Goal: Find specific page/section: Find specific page/section

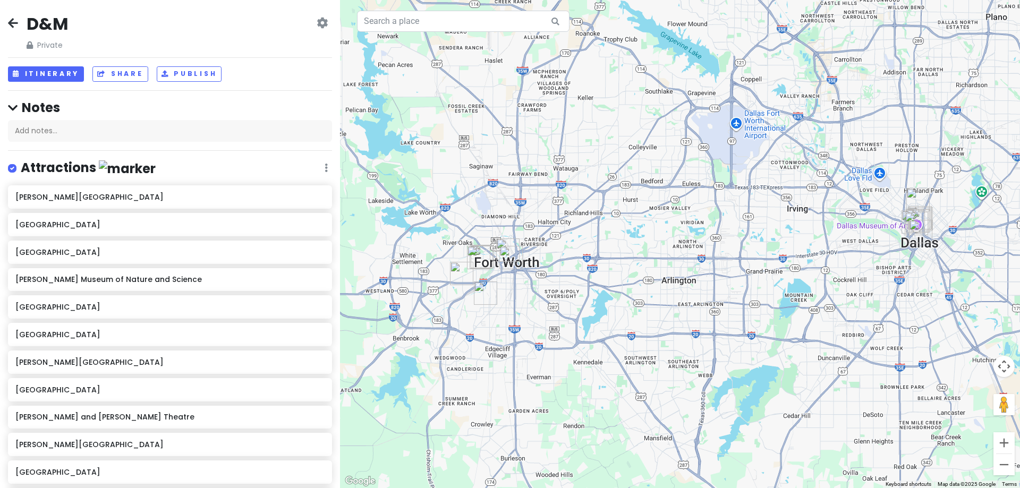
drag, startPoint x: 687, startPoint y: 185, endPoint x: 713, endPoint y: 223, distance: 45.4
click at [732, 238] on div at bounding box center [680, 244] width 680 height 488
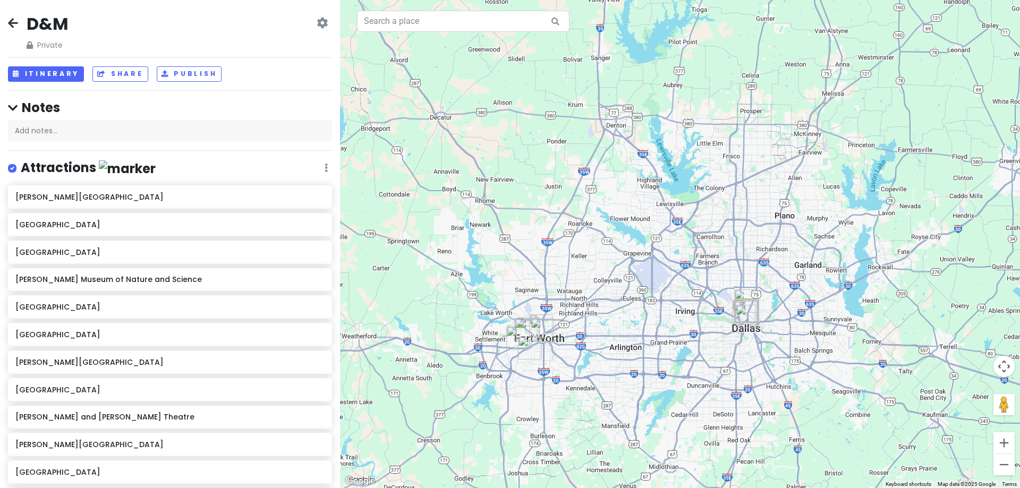
drag, startPoint x: 684, startPoint y: 367, endPoint x: 718, endPoint y: 339, distance: 44.6
click at [718, 339] on div at bounding box center [680, 244] width 680 height 488
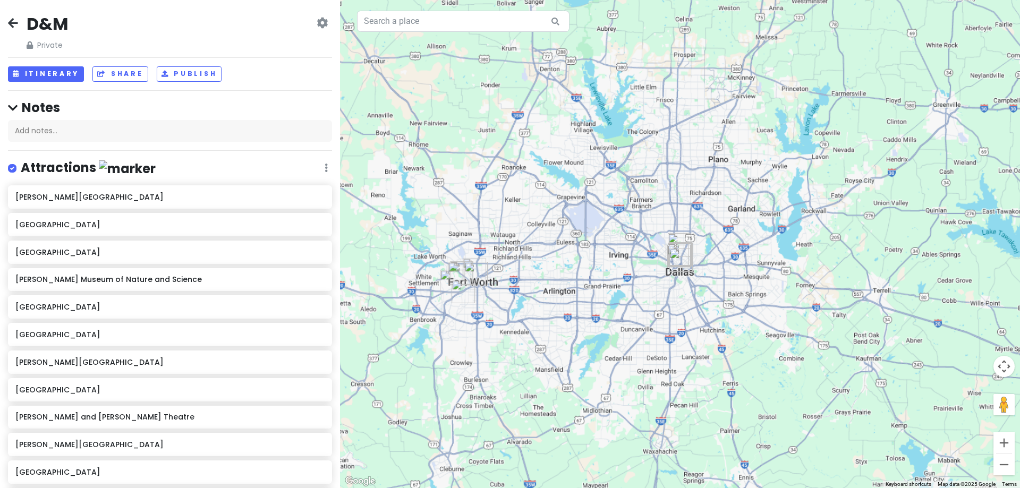
drag, startPoint x: 683, startPoint y: 300, endPoint x: 761, endPoint y: 276, distance: 81.0
click at [761, 276] on div at bounding box center [680, 244] width 680 height 488
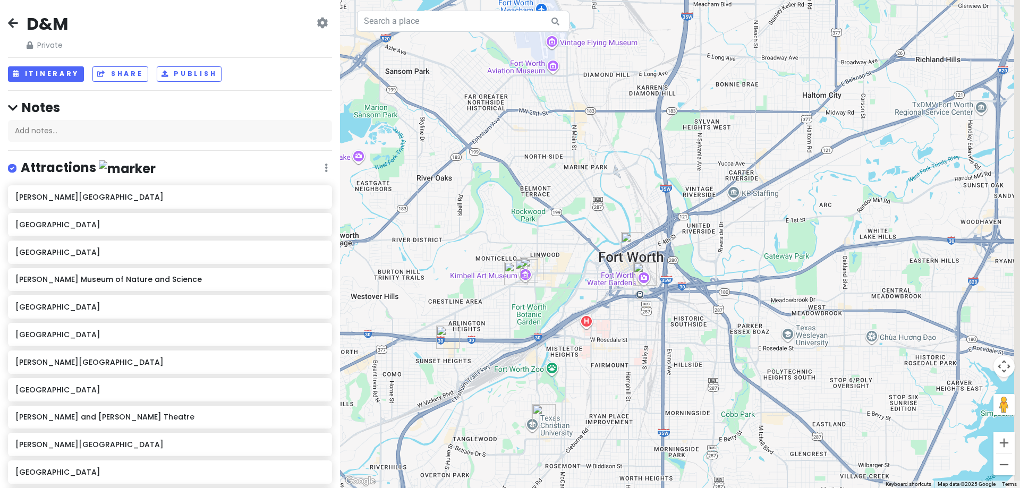
drag, startPoint x: 602, startPoint y: 276, endPoint x: 565, endPoint y: 277, distance: 37.8
click at [565, 277] on div at bounding box center [680, 244] width 680 height 488
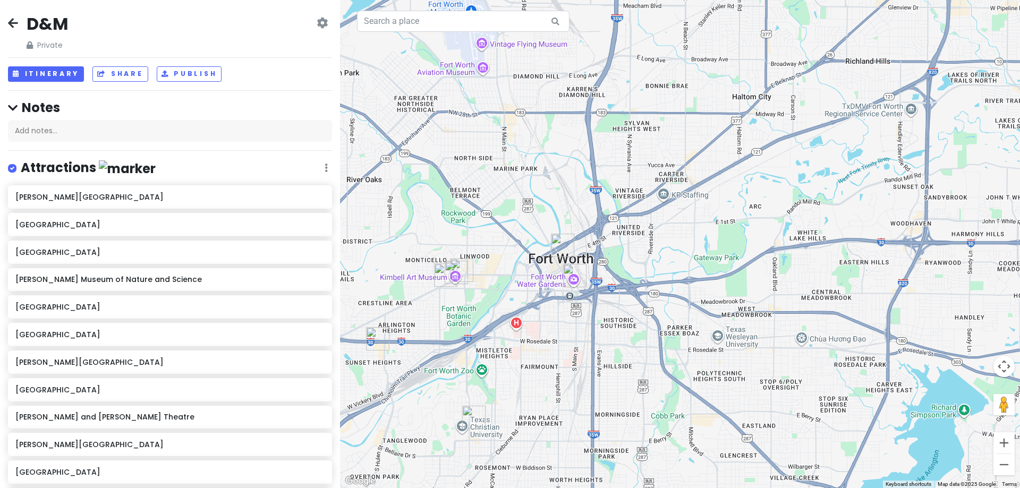
drag, startPoint x: 625, startPoint y: 277, endPoint x: 577, endPoint y: 280, distance: 47.4
click at [577, 280] on img "Fort Worth Water Gardens" at bounding box center [575, 276] width 32 height 32
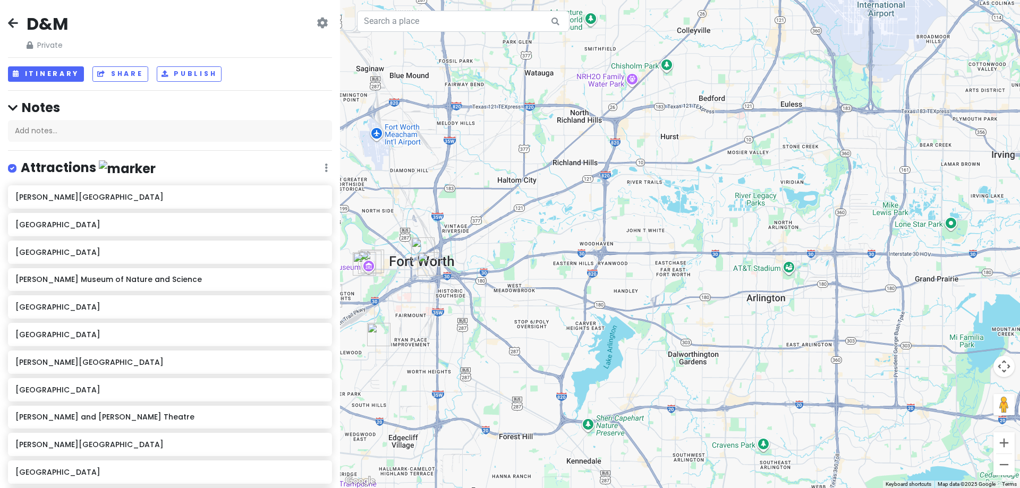
drag, startPoint x: 729, startPoint y: 222, endPoint x: 506, endPoint y: 249, distance: 224.8
click at [506, 250] on div at bounding box center [680, 244] width 680 height 488
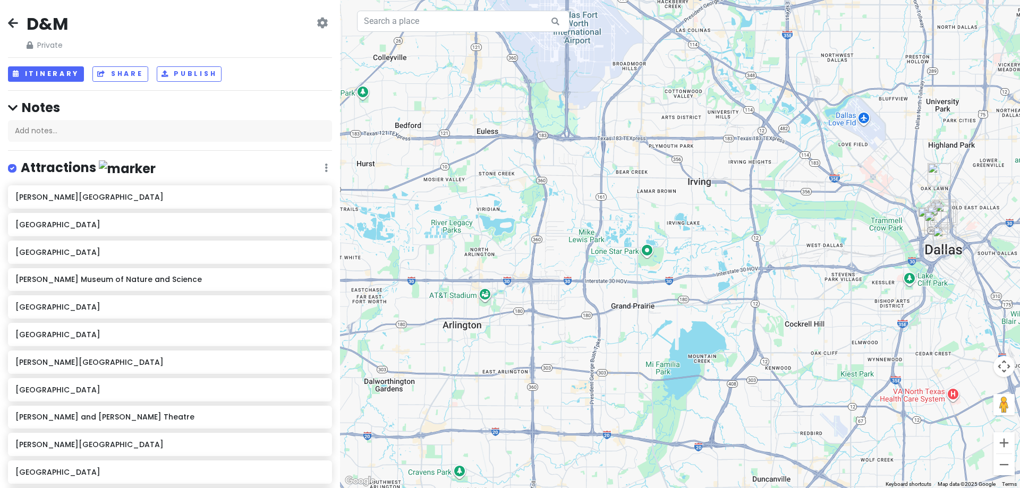
drag, startPoint x: 495, startPoint y: 254, endPoint x: 461, endPoint y: 253, distance: 34.0
click at [461, 253] on div at bounding box center [680, 244] width 680 height 488
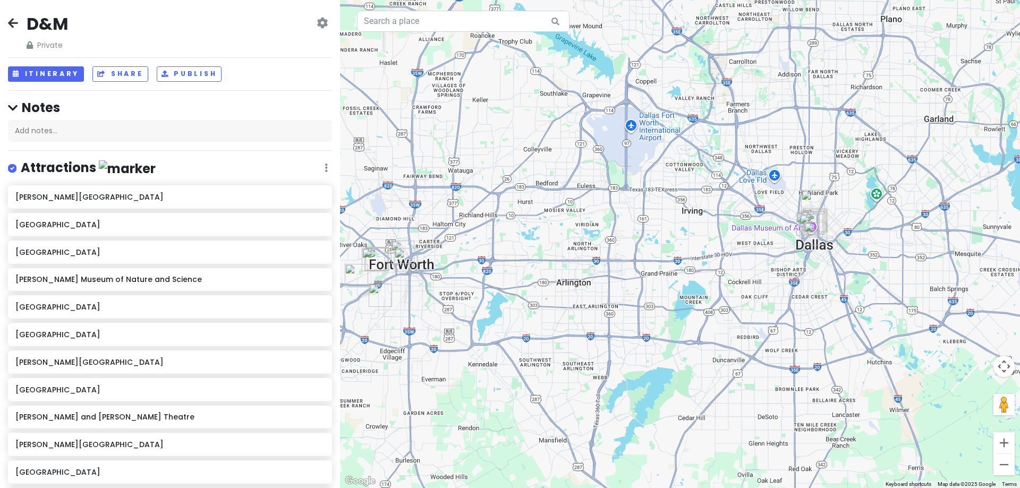
drag, startPoint x: 461, startPoint y: 246, endPoint x: 580, endPoint y: 244, distance: 119.6
click at [580, 244] on div at bounding box center [680, 244] width 680 height 488
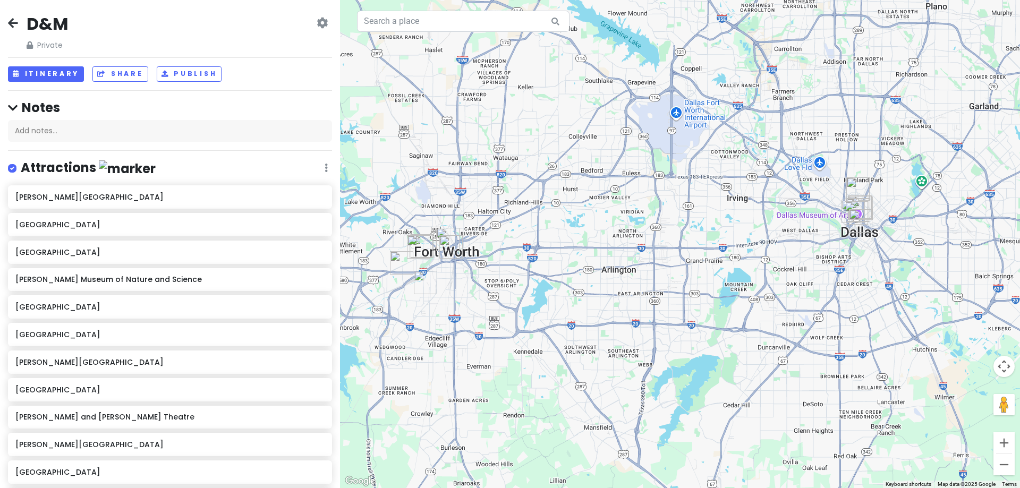
drag, startPoint x: 557, startPoint y: 276, endPoint x: 602, endPoint y: 263, distance: 47.4
click at [602, 263] on div at bounding box center [680, 244] width 680 height 488
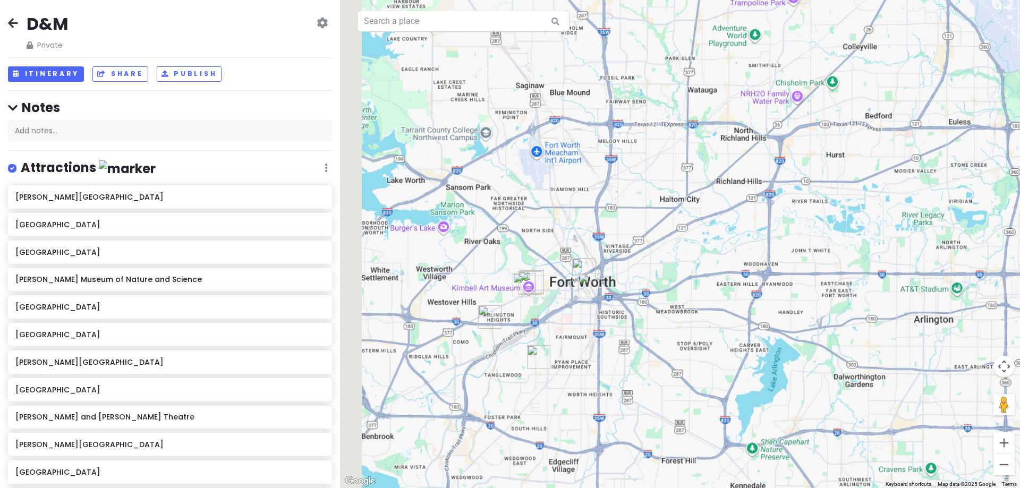
drag, startPoint x: 594, startPoint y: 316, endPoint x: 649, endPoint y: 309, distance: 54.7
click at [649, 309] on div at bounding box center [680, 244] width 680 height 488
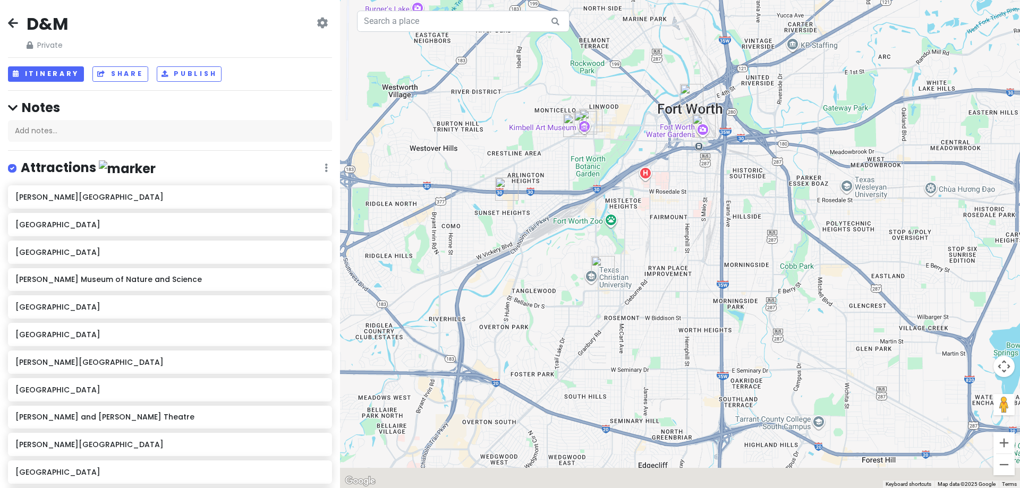
click at [632, 230] on div at bounding box center [680, 244] width 680 height 488
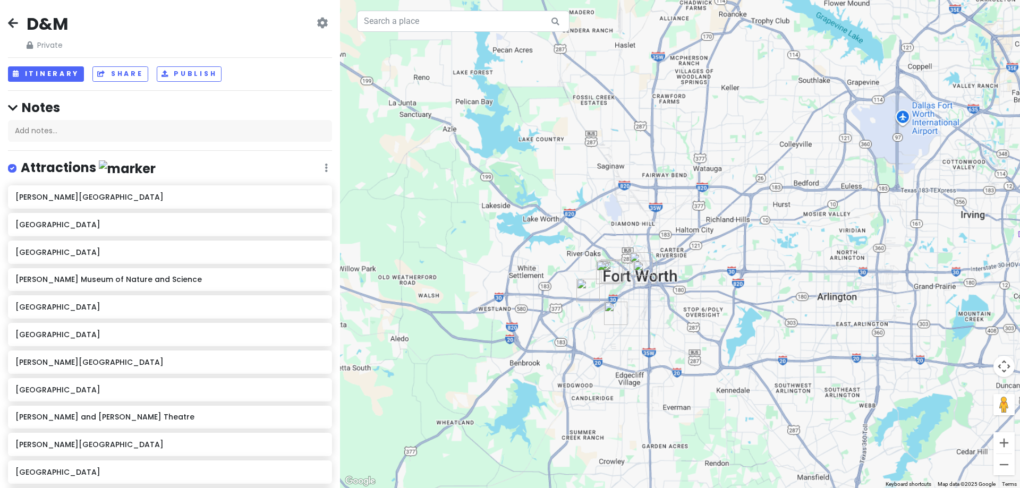
drag, startPoint x: 635, startPoint y: 262, endPoint x: 628, endPoint y: 329, distance: 67.3
click at [628, 329] on img "2800 S University Dr" at bounding box center [616, 313] width 32 height 32
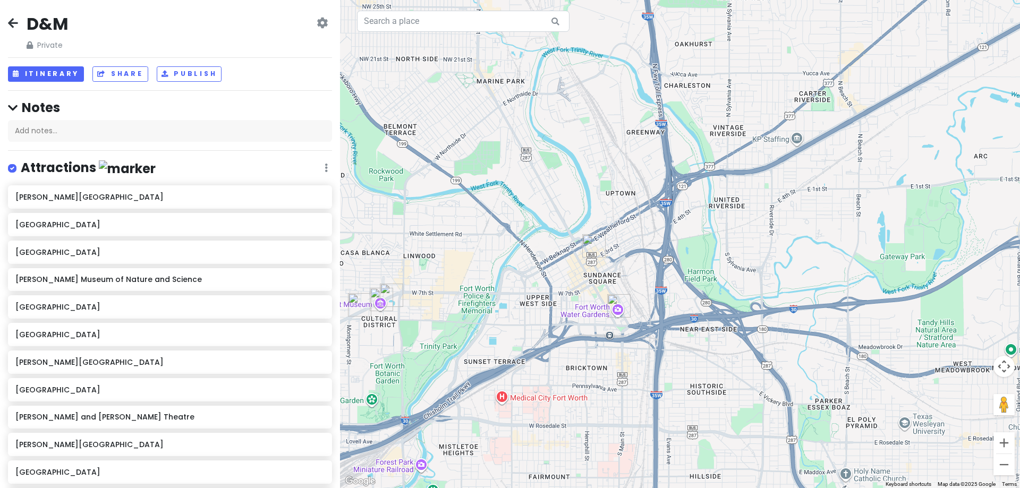
click at [619, 303] on img "Fort Worth Water Gardens" at bounding box center [619, 306] width 32 height 32
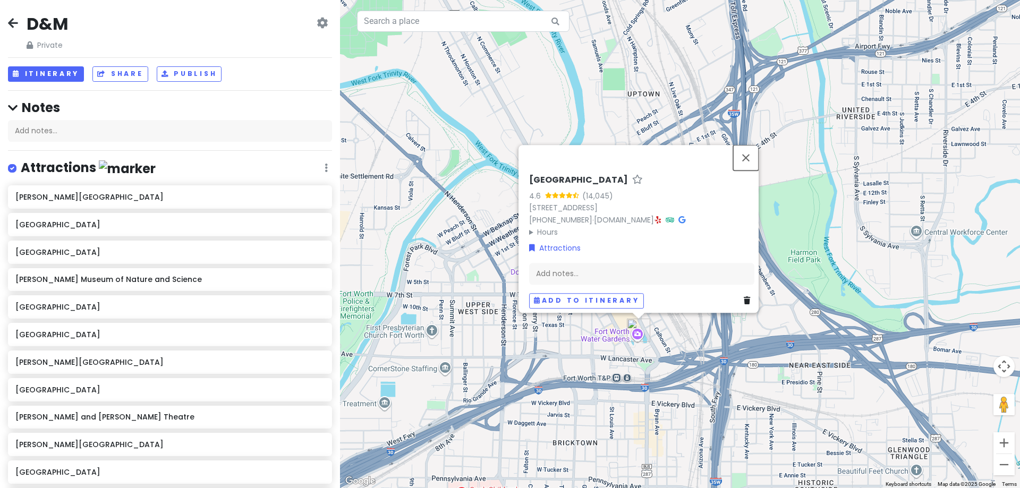
click at [746, 156] on button "Close" at bounding box center [745, 157] width 25 height 25
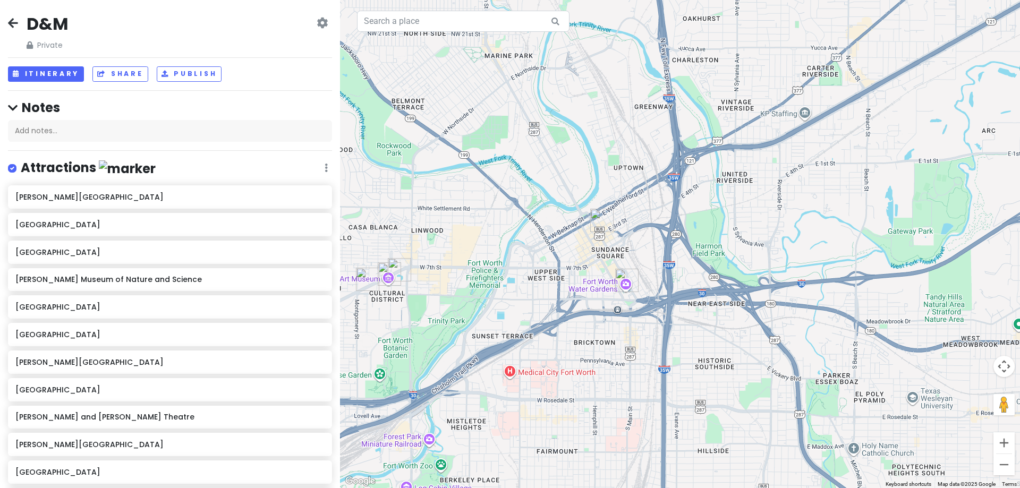
click at [599, 227] on img "DR Horton Tower" at bounding box center [602, 221] width 32 height 32
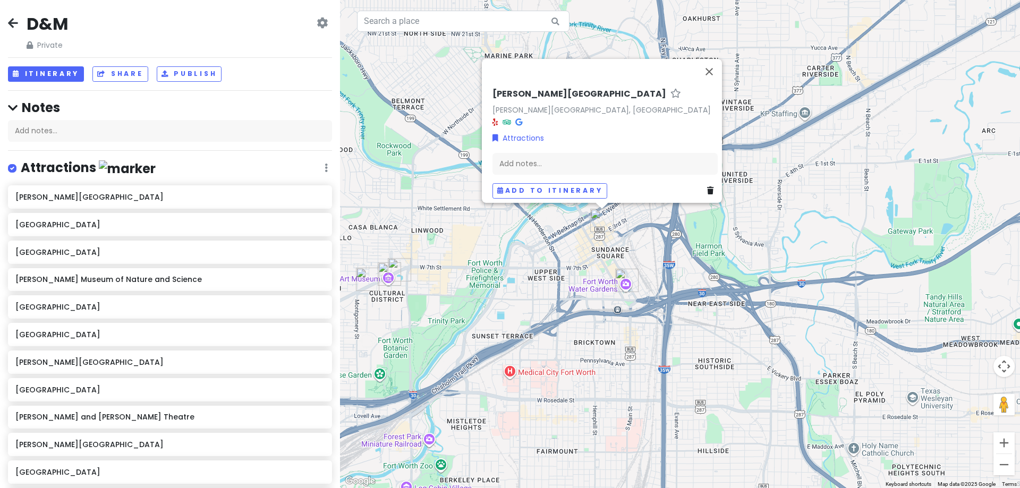
click at [625, 244] on div "[PERSON_NAME][GEOGRAPHIC_DATA][PERSON_NAME], [GEOGRAPHIC_DATA] Attractions Add …" at bounding box center [680, 244] width 680 height 488
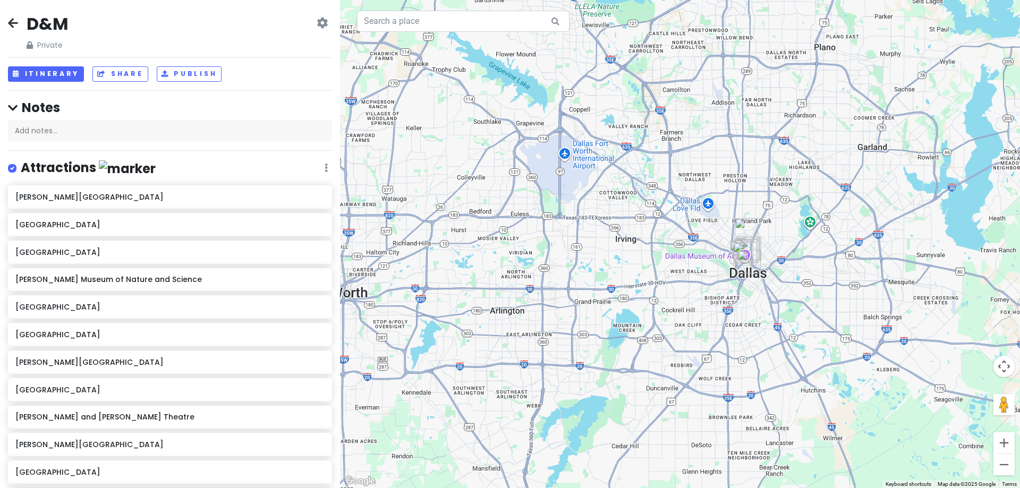
drag, startPoint x: 870, startPoint y: 256, endPoint x: 604, endPoint y: 273, distance: 266.7
click at [604, 273] on div at bounding box center [680, 244] width 680 height 488
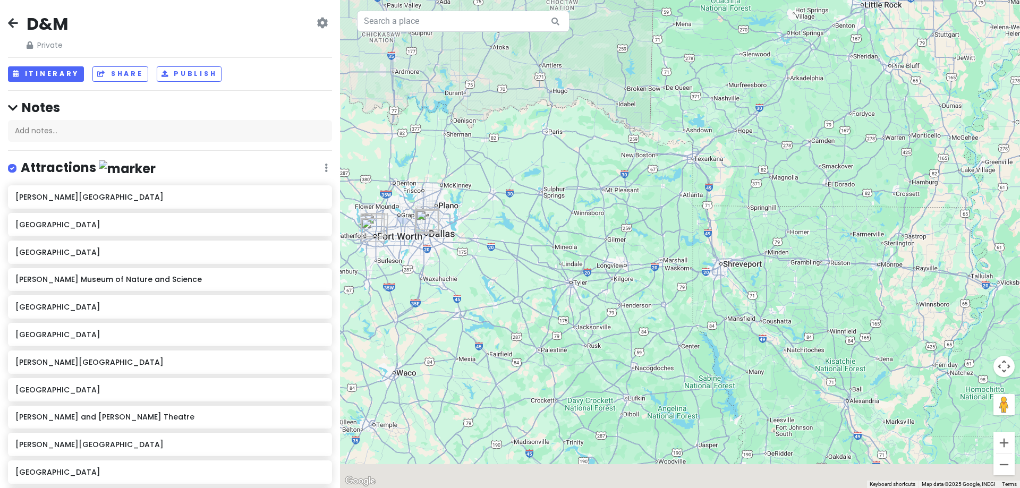
drag, startPoint x: 546, startPoint y: 273, endPoint x: 435, endPoint y: 225, distance: 121.6
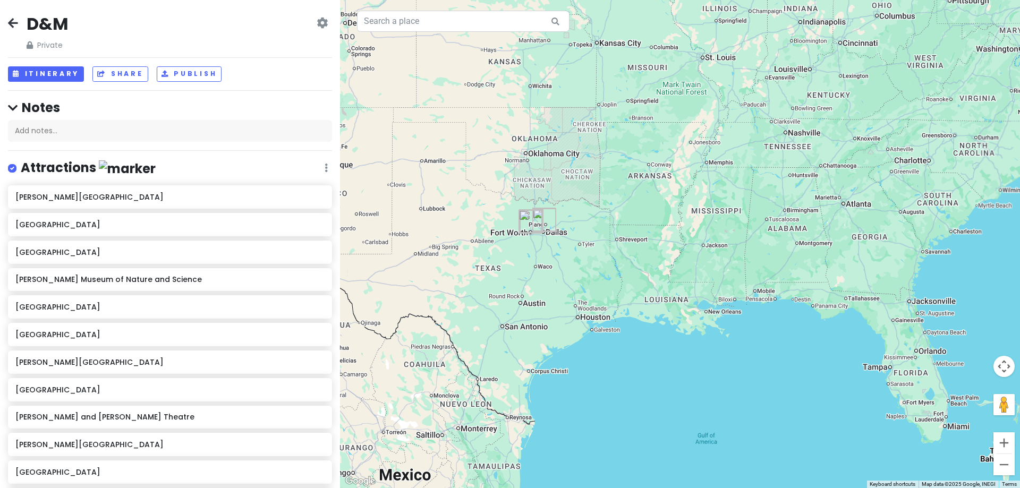
drag, startPoint x: 558, startPoint y: 250, endPoint x: 725, endPoint y: 247, distance: 167.4
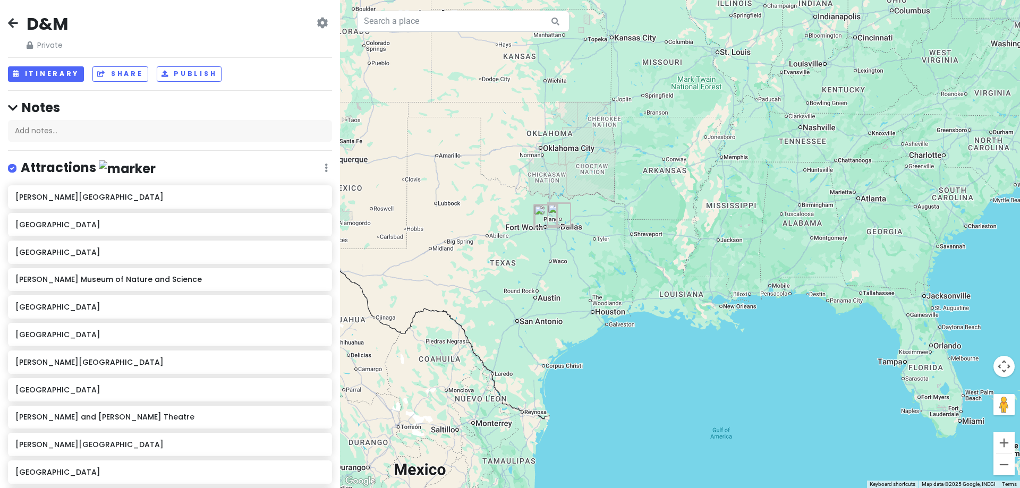
drag, startPoint x: 576, startPoint y: 258, endPoint x: 682, endPoint y: 269, distance: 106.2
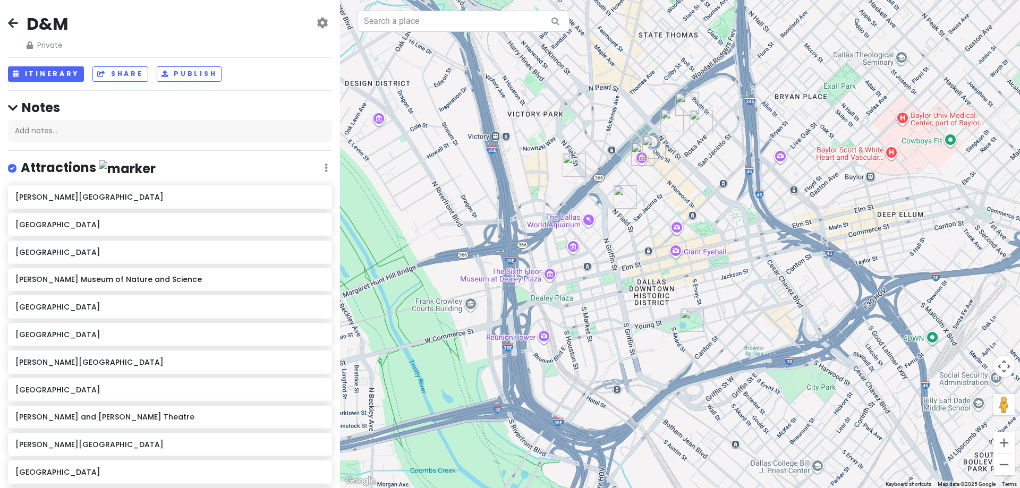
drag, startPoint x: 662, startPoint y: 246, endPoint x: 617, endPoint y: 314, distance: 81.6
click at [617, 314] on div at bounding box center [680, 244] width 680 height 488
